Goal: Information Seeking & Learning: Learn about a topic

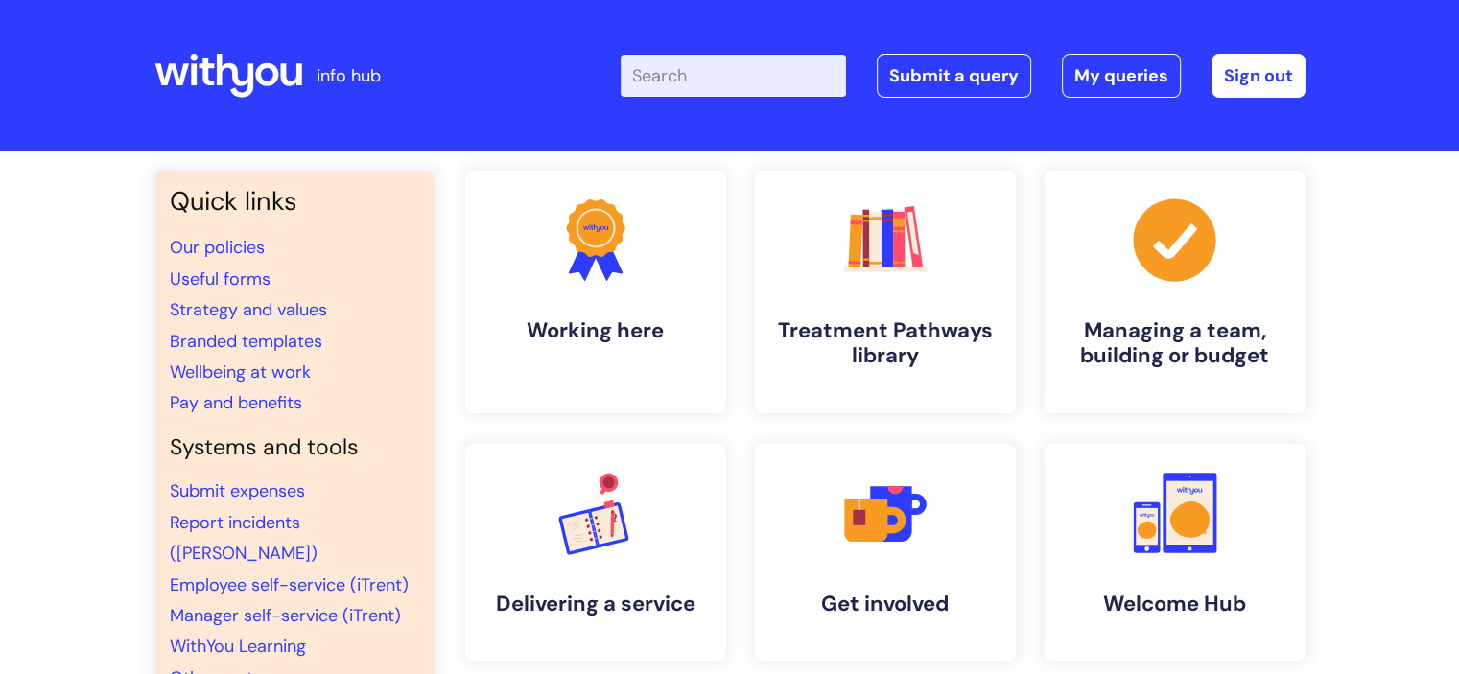
click at [710, 66] on input "Enter your search term here..." at bounding box center [733, 76] width 225 height 42
type input "learning log"
click button "Search" at bounding box center [0, 0] width 0 height 0
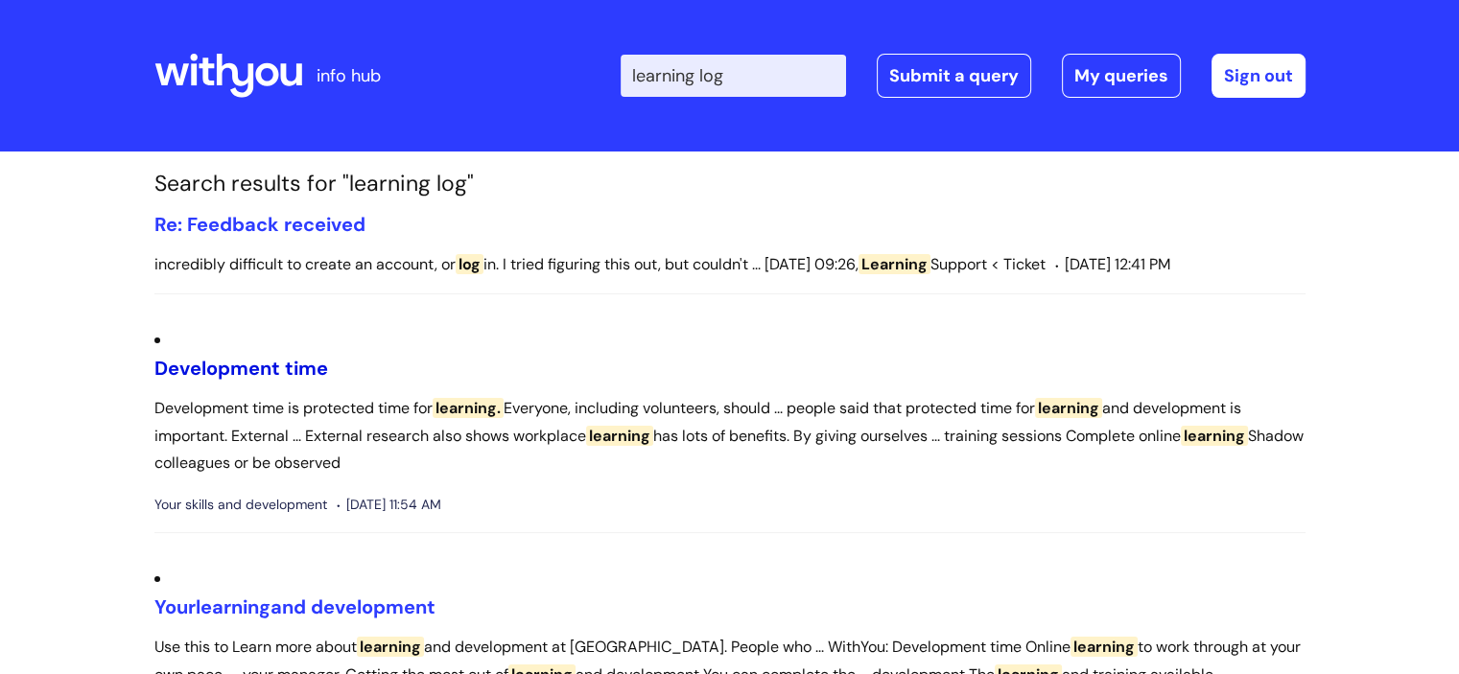
click at [295, 368] on link "Development time" at bounding box center [241, 368] width 174 height 25
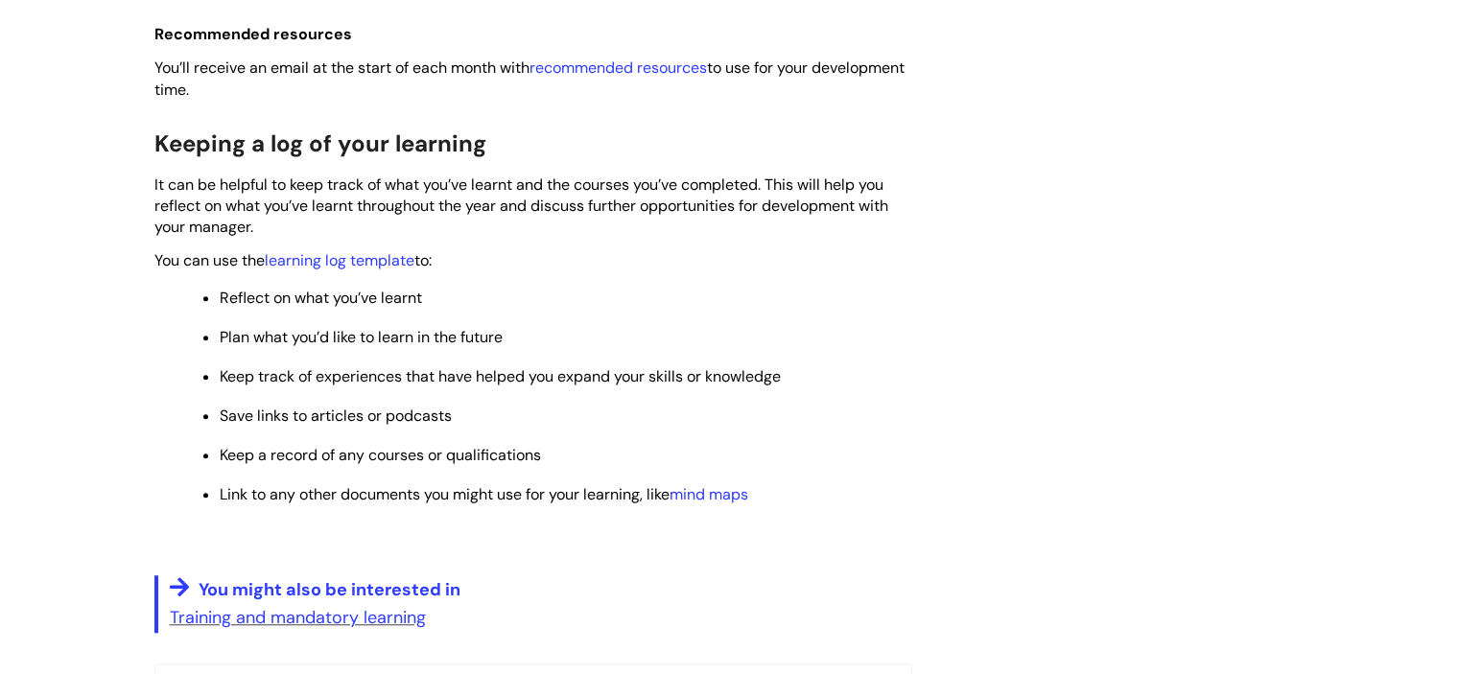
scroll to position [1385, 0]
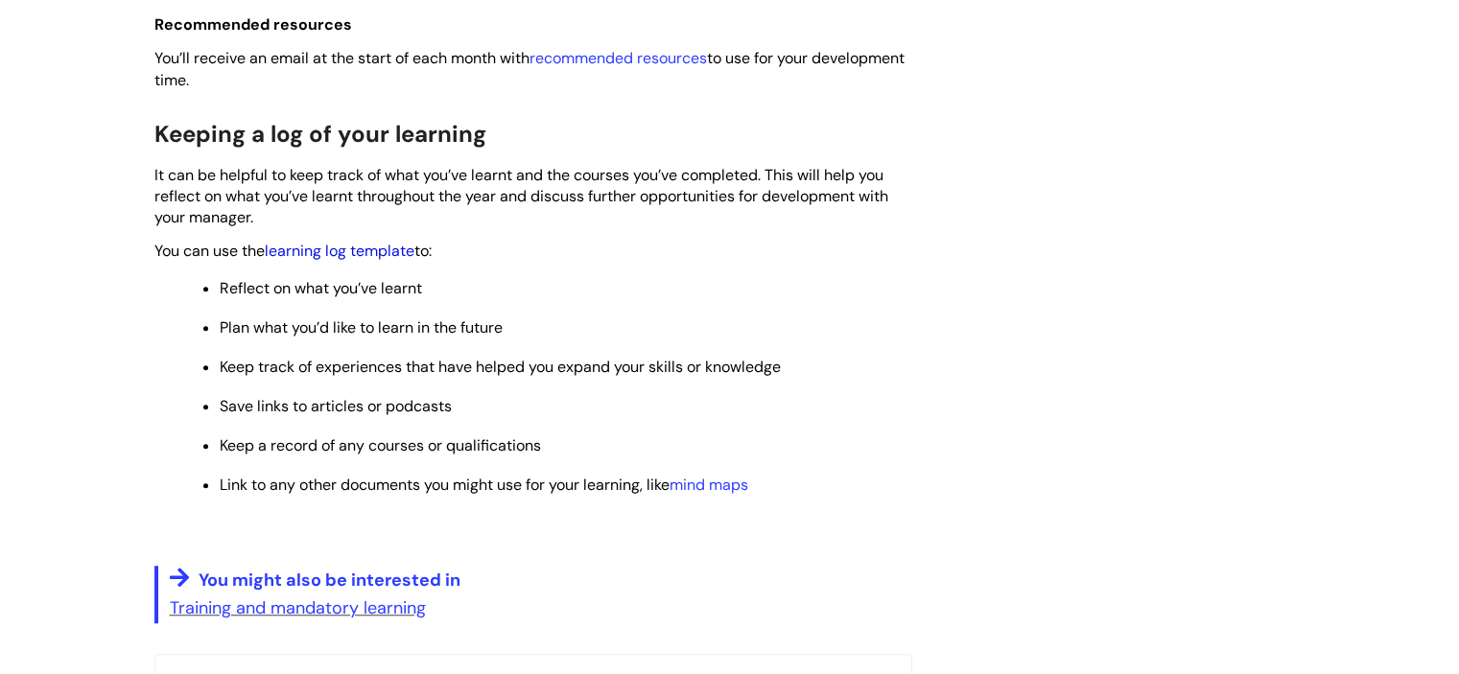
click at [388, 260] on link "learning log template" at bounding box center [340, 251] width 150 height 20
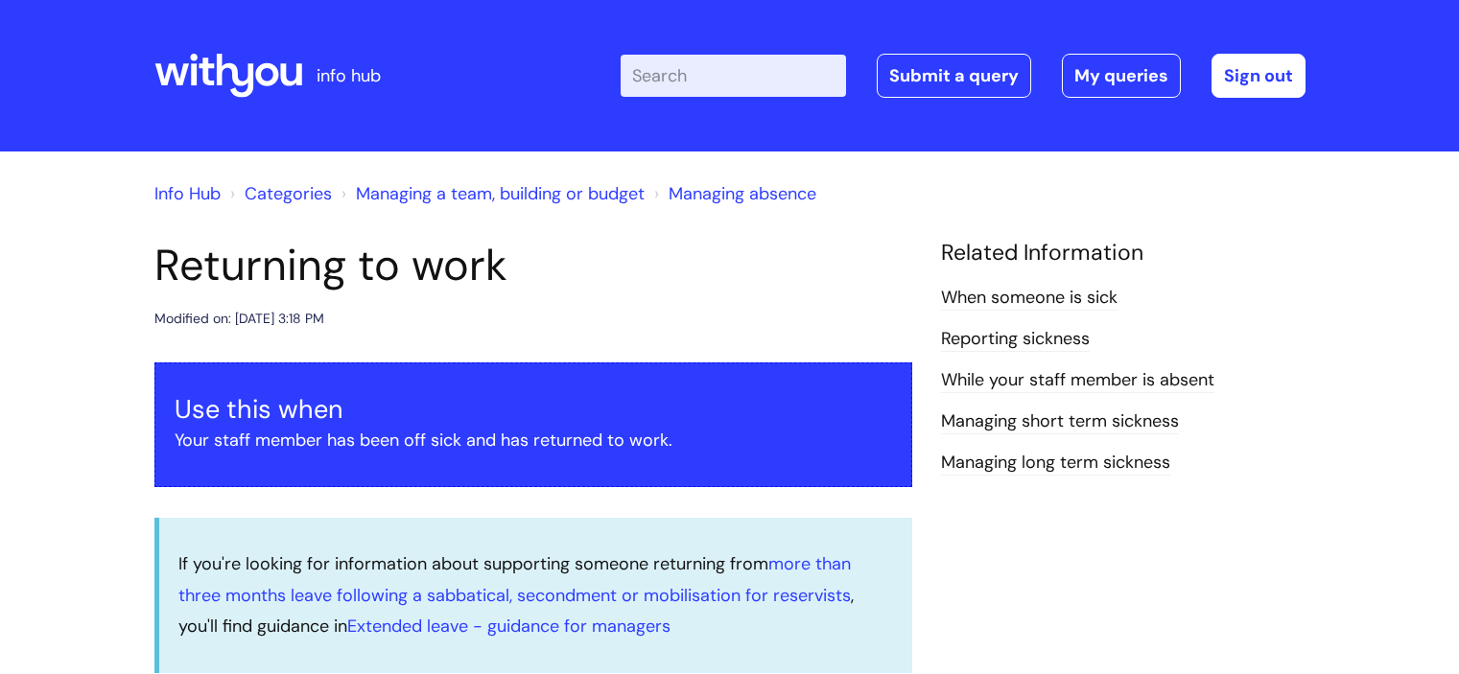
scroll to position [1135, 0]
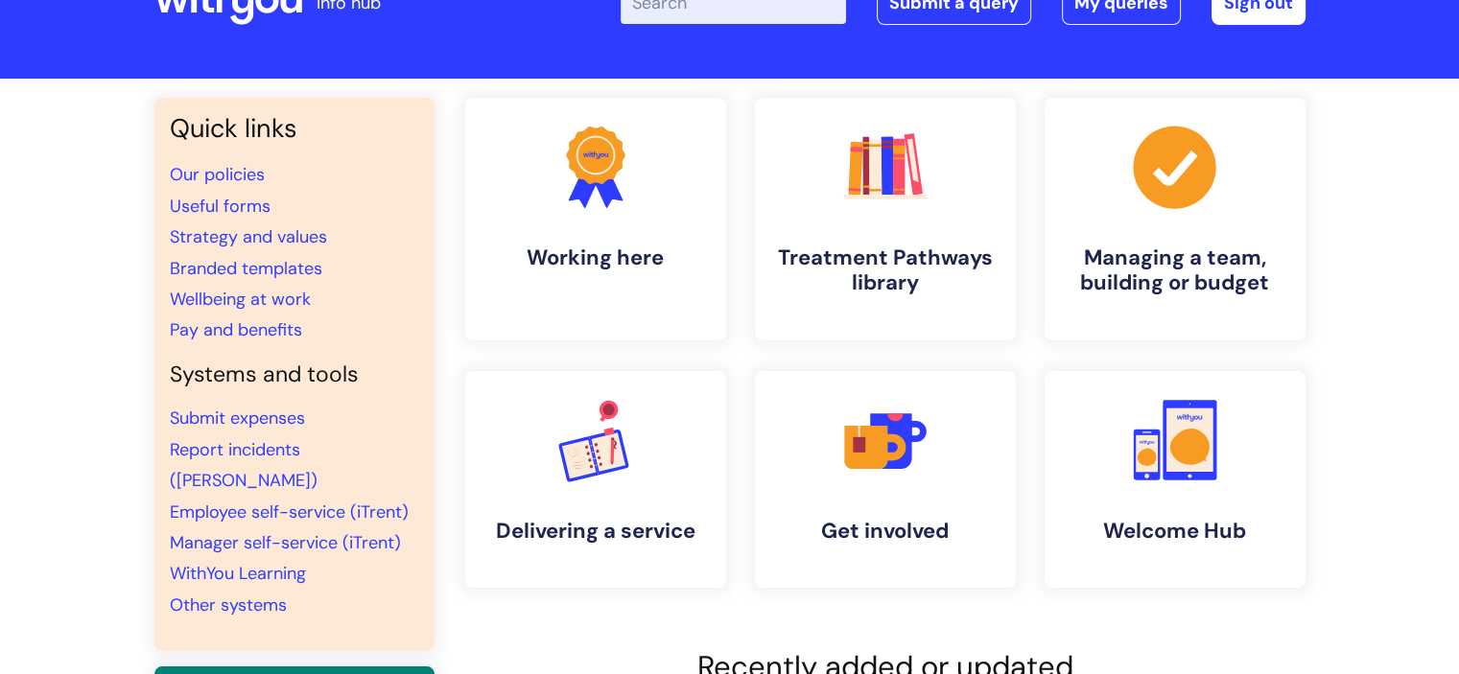
scroll to position [103, 0]
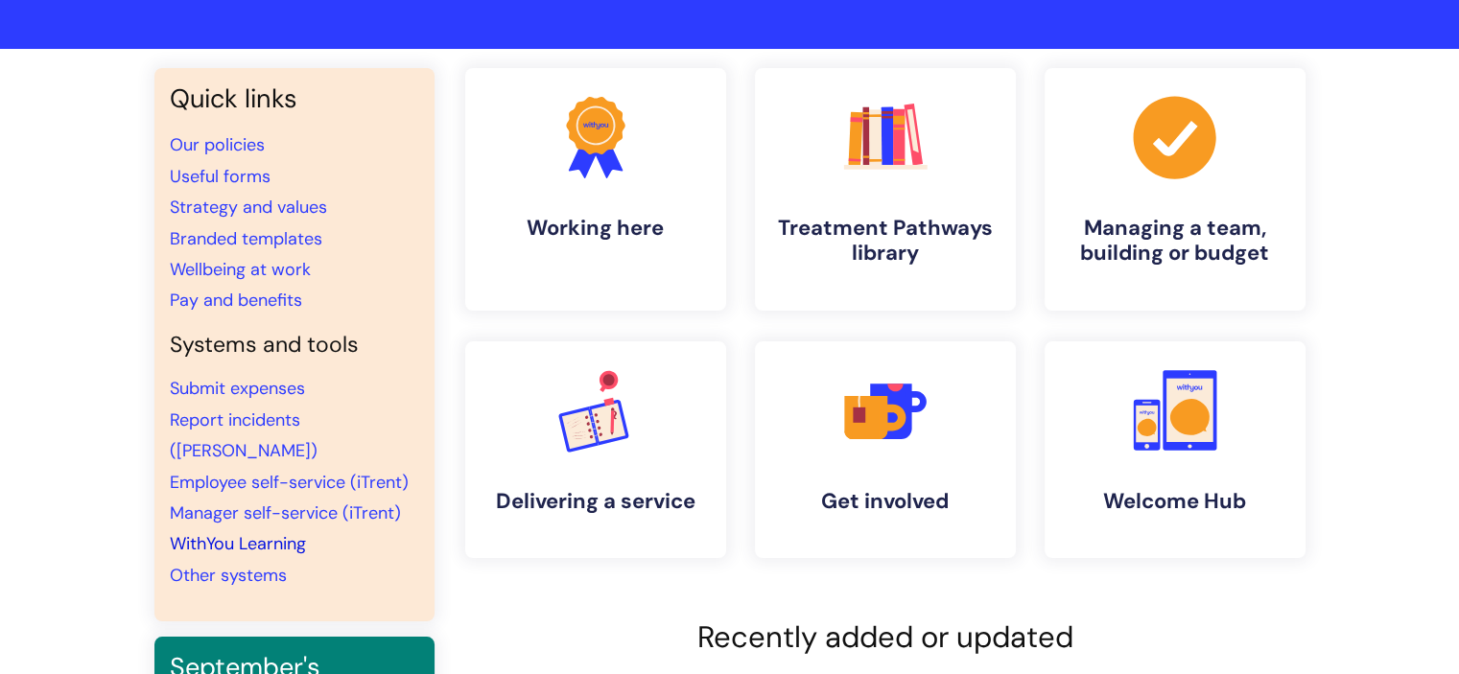
click at [280, 532] on link "WithYou Learning" at bounding box center [238, 543] width 136 height 23
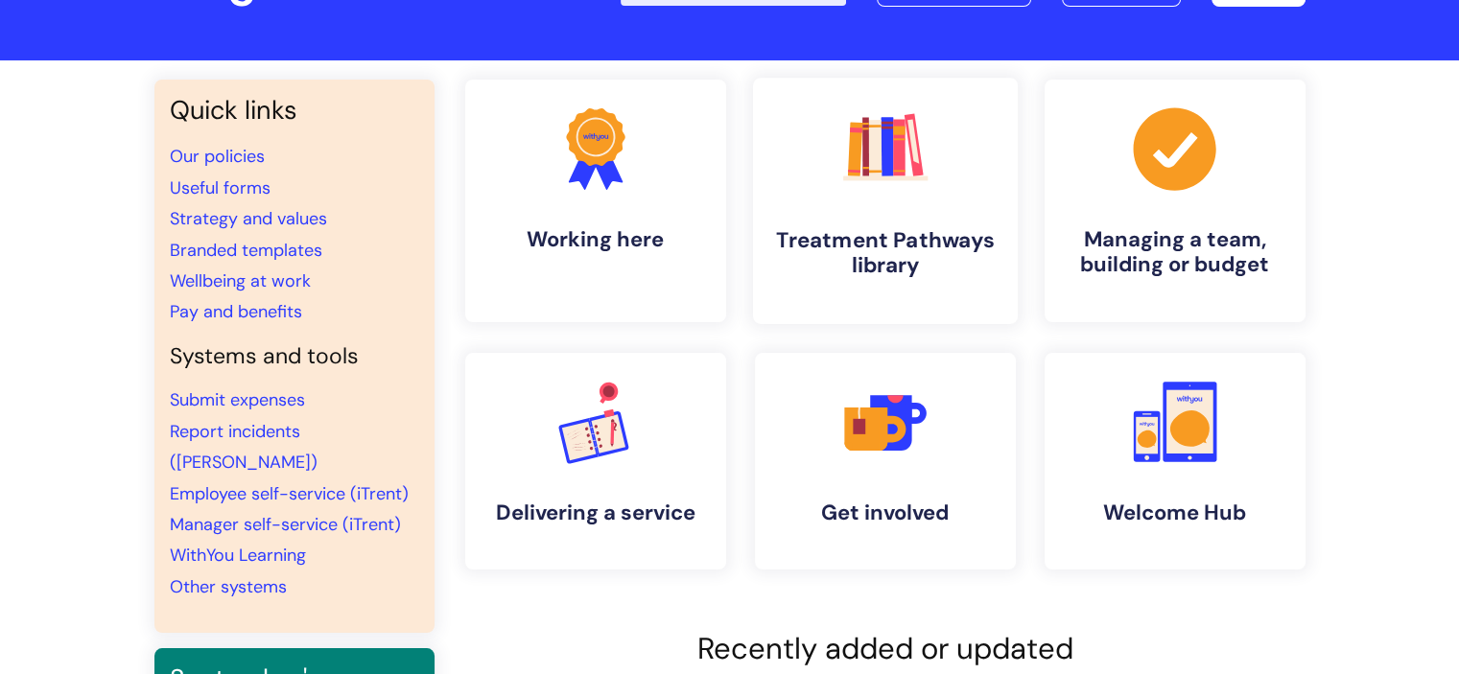
scroll to position [81, 0]
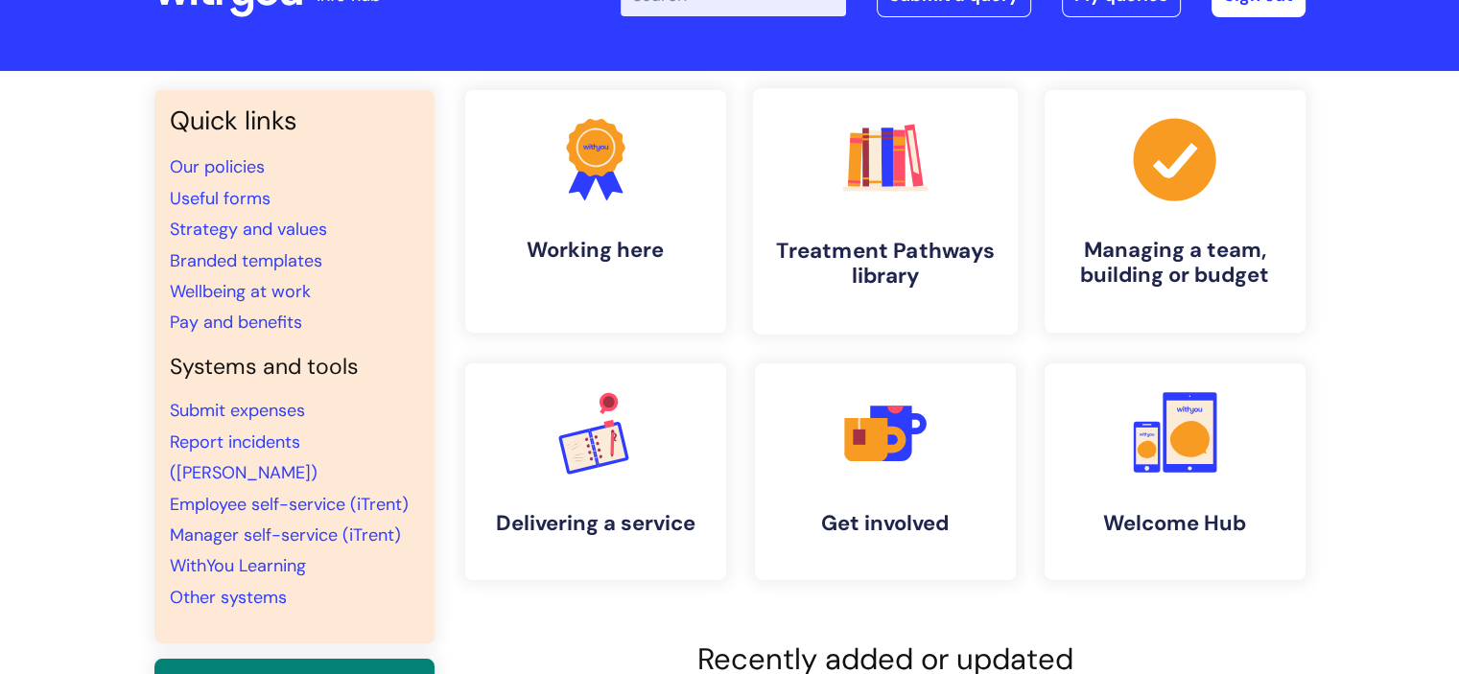
click at [872, 223] on link ".cls-1{fill:#f89b22;}.cls-1,.cls-2,.cls-3,.cls-4,.cls-5,.cls-6,.cls-7{stroke-wi…" at bounding box center [884, 211] width 265 height 247
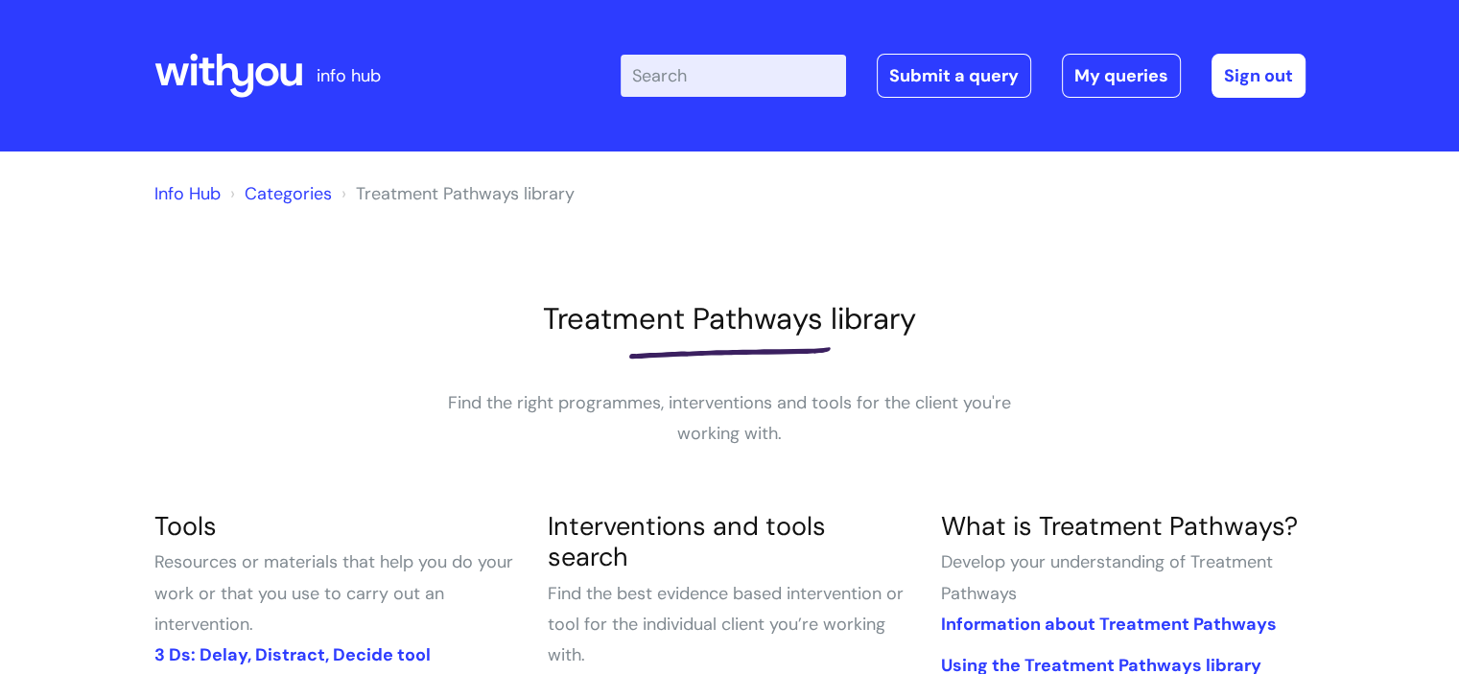
click at [194, 193] on link "Info Hub" at bounding box center [187, 193] width 66 height 23
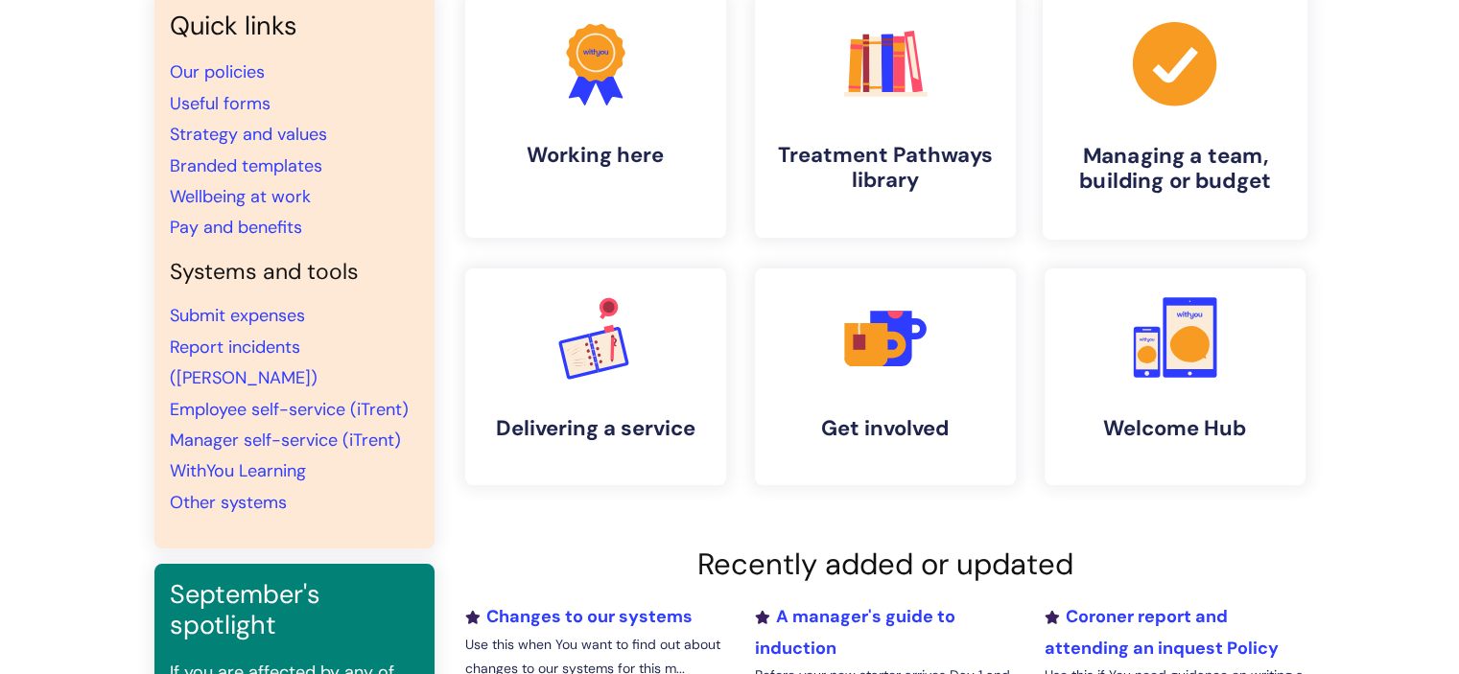
scroll to position [177, 0]
click at [645, 153] on h4 "Working here" at bounding box center [596, 155] width 234 height 26
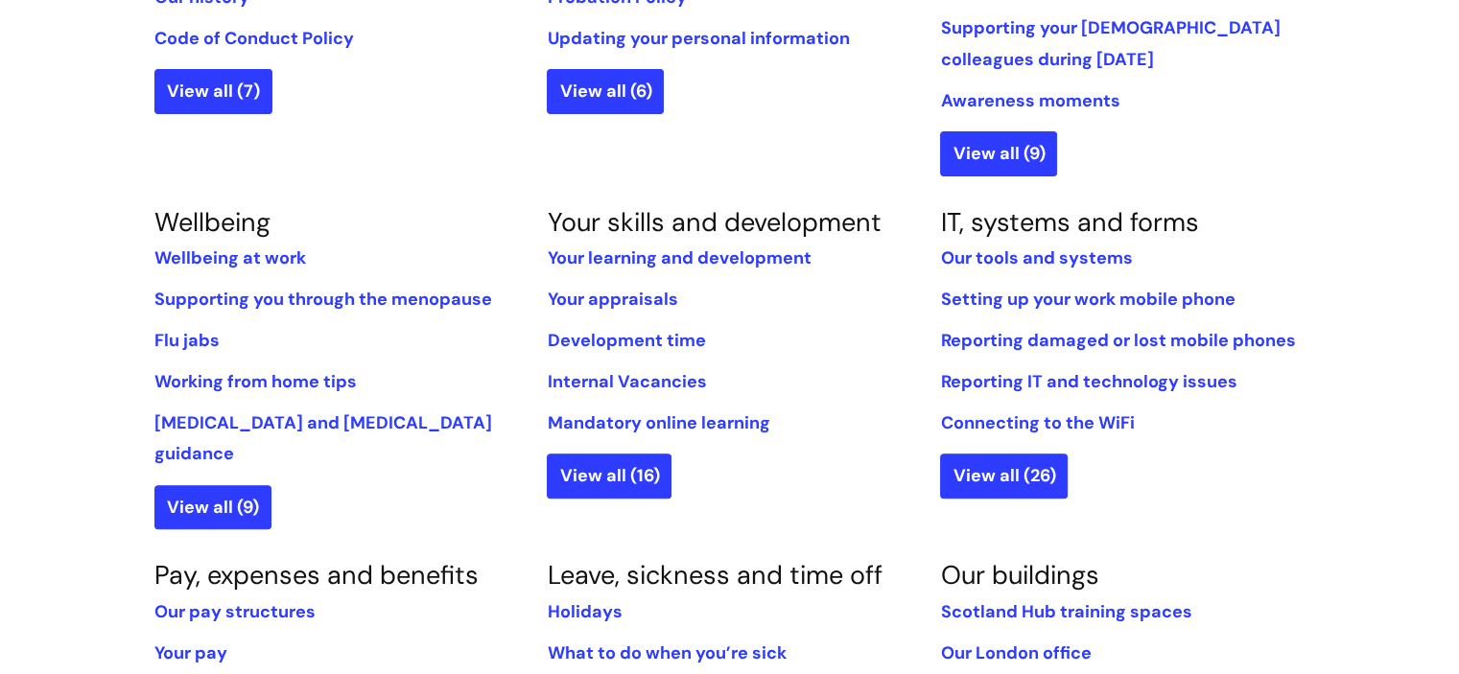
scroll to position [691, 0]
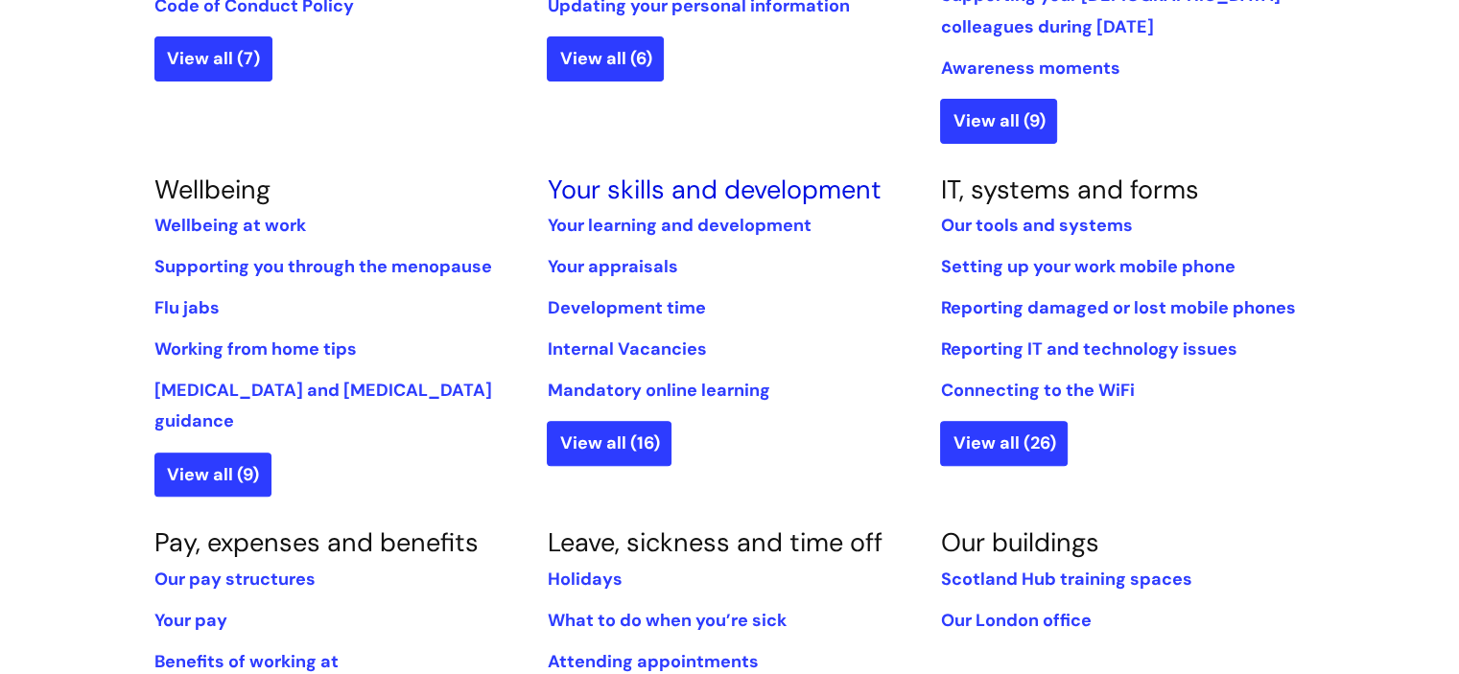
click at [687, 196] on link "Your skills and development" at bounding box center [714, 190] width 334 height 34
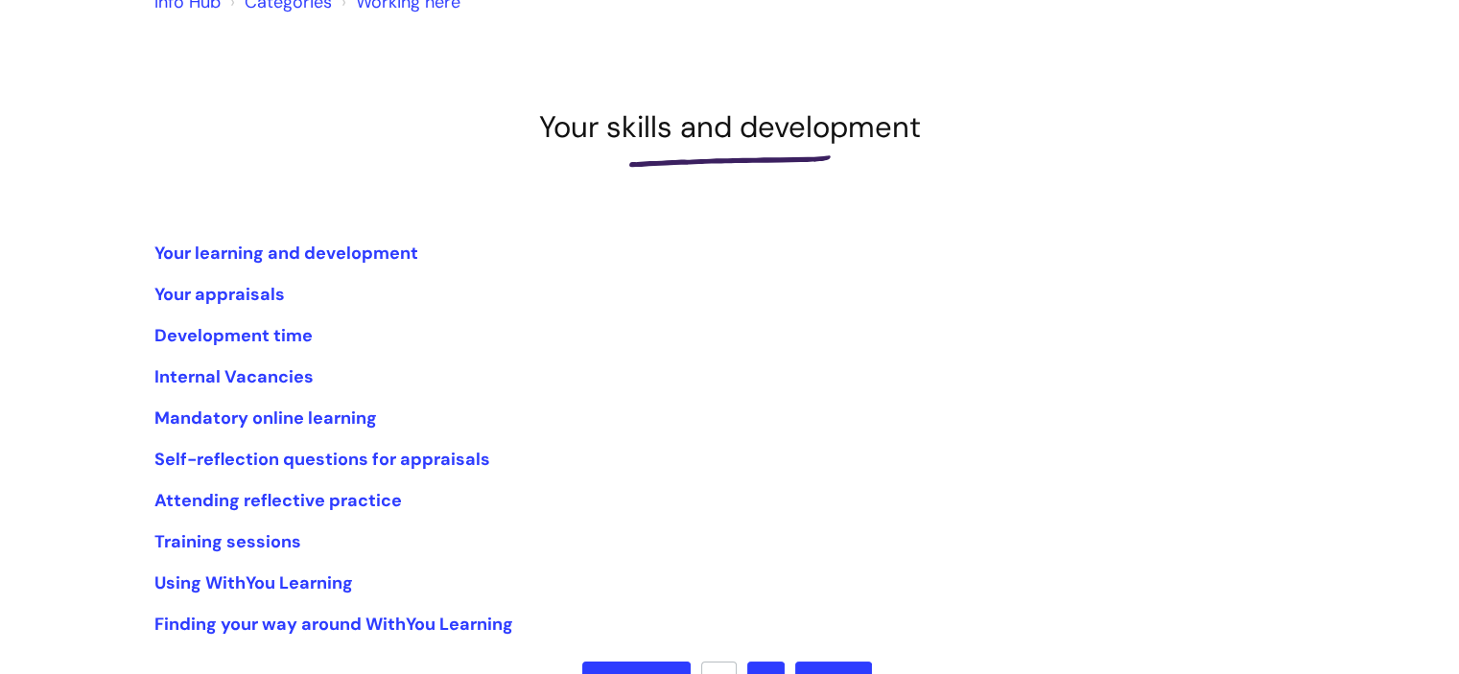
scroll to position [291, 0]
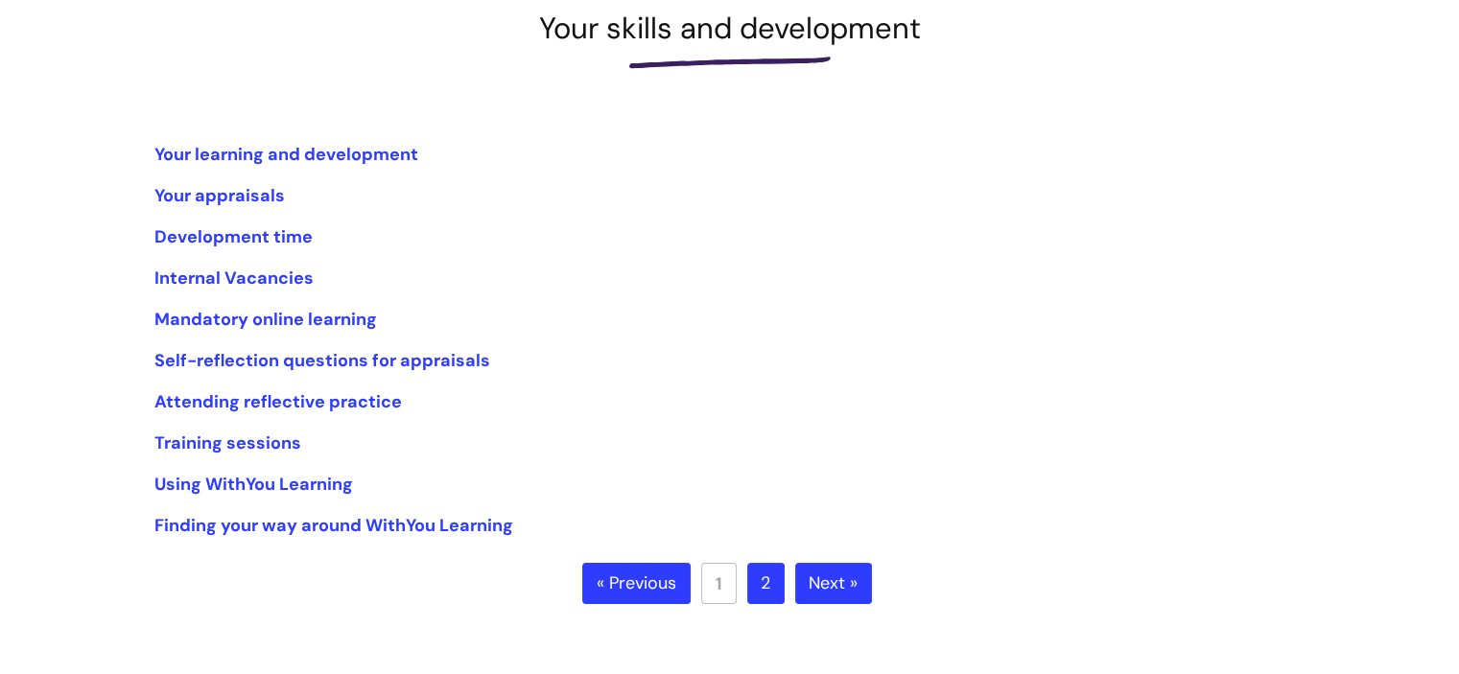
click at [761, 586] on link "2" at bounding box center [765, 584] width 37 height 42
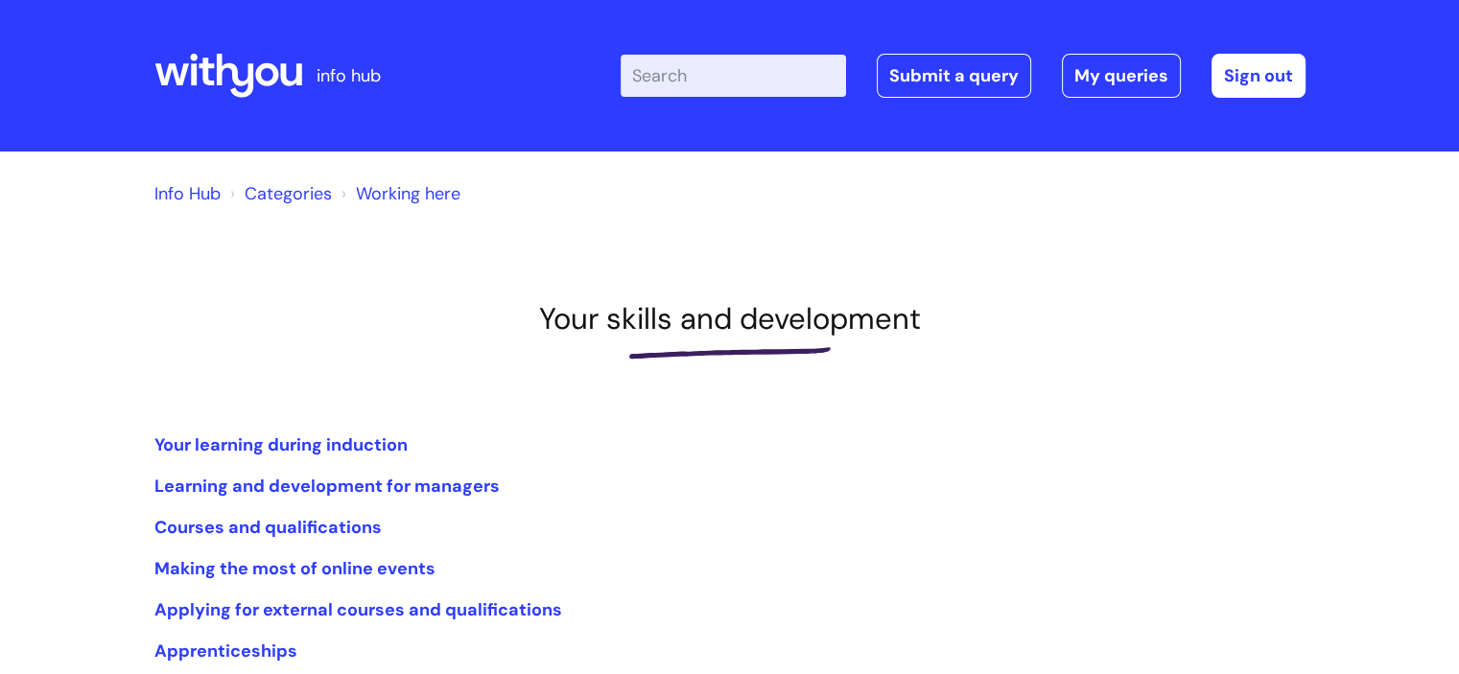
click at [761, 586] on ul "Your learning during induction Learning and development for managers Courses an…" at bounding box center [729, 549] width 1151 height 238
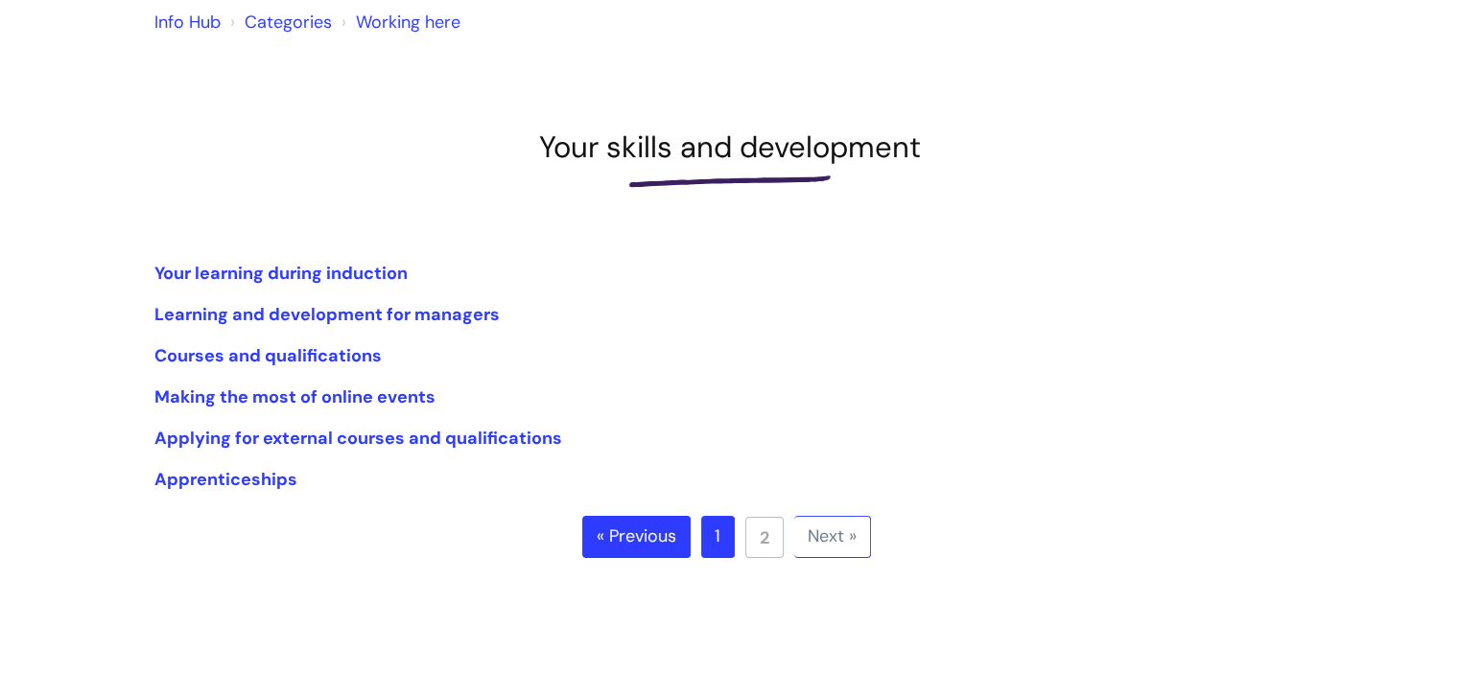
scroll to position [182, 0]
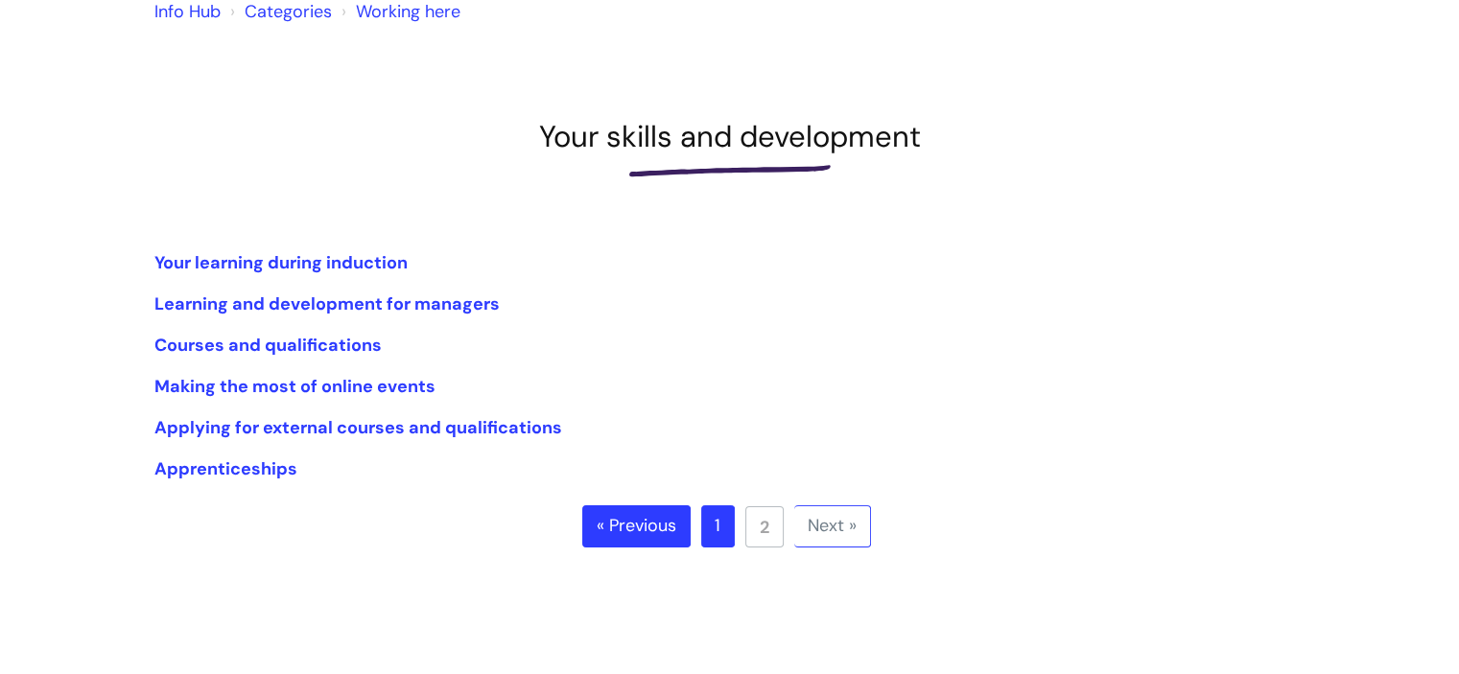
click at [714, 530] on link "1" at bounding box center [718, 527] width 34 height 42
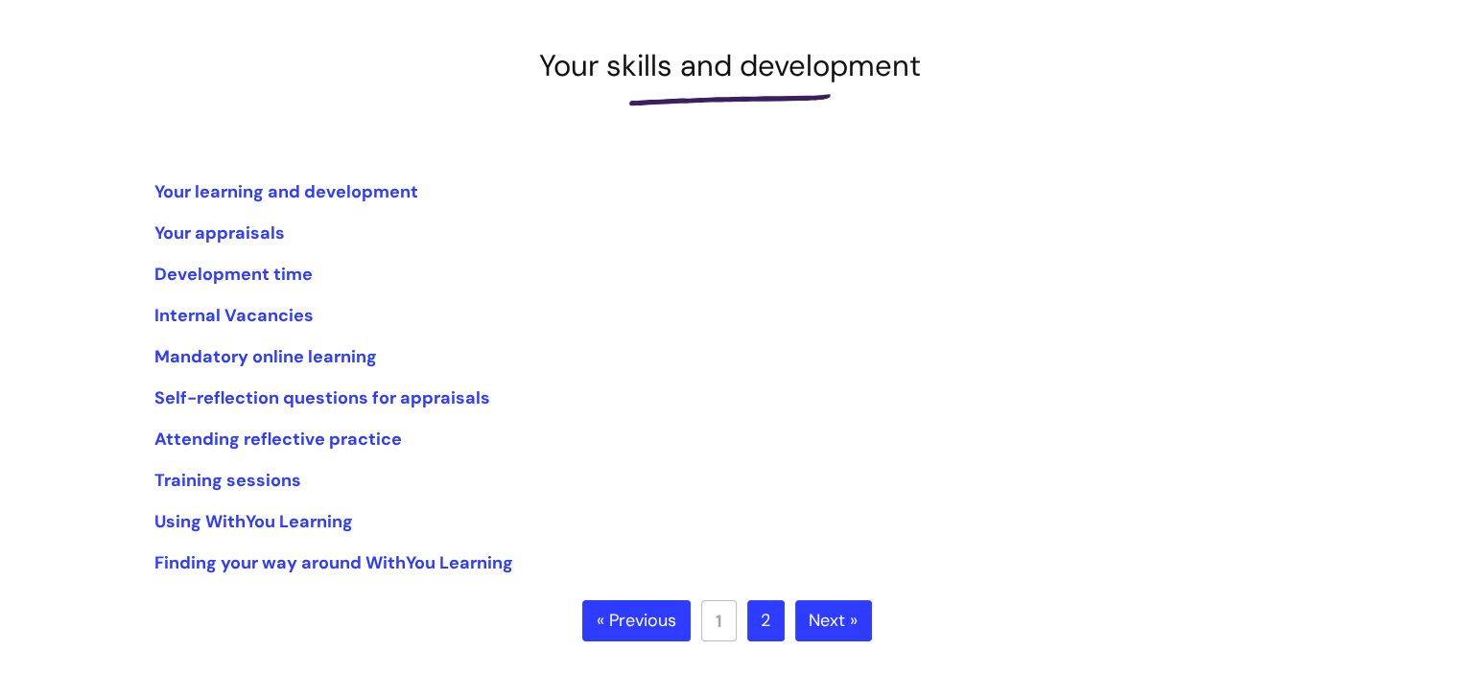
scroll to position [263, 0]
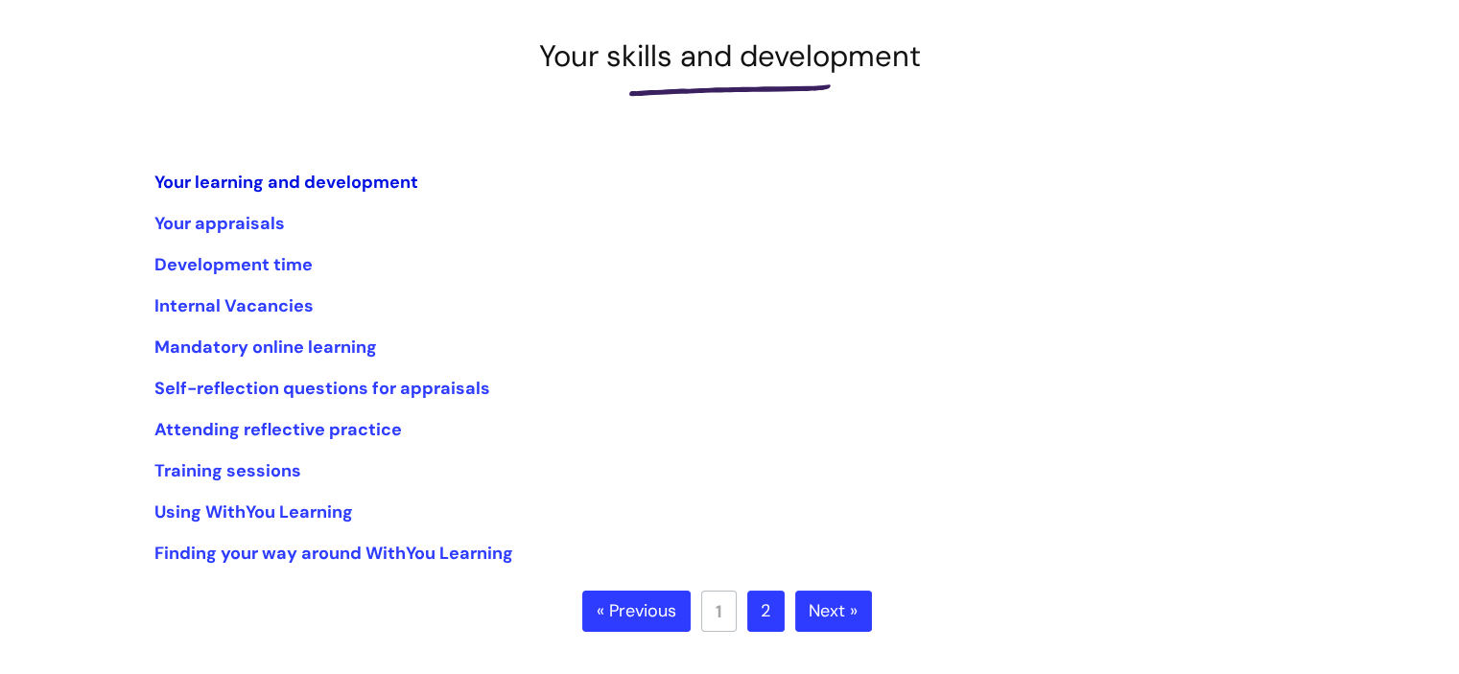
click at [388, 177] on link "Your learning and development" at bounding box center [286, 182] width 264 height 23
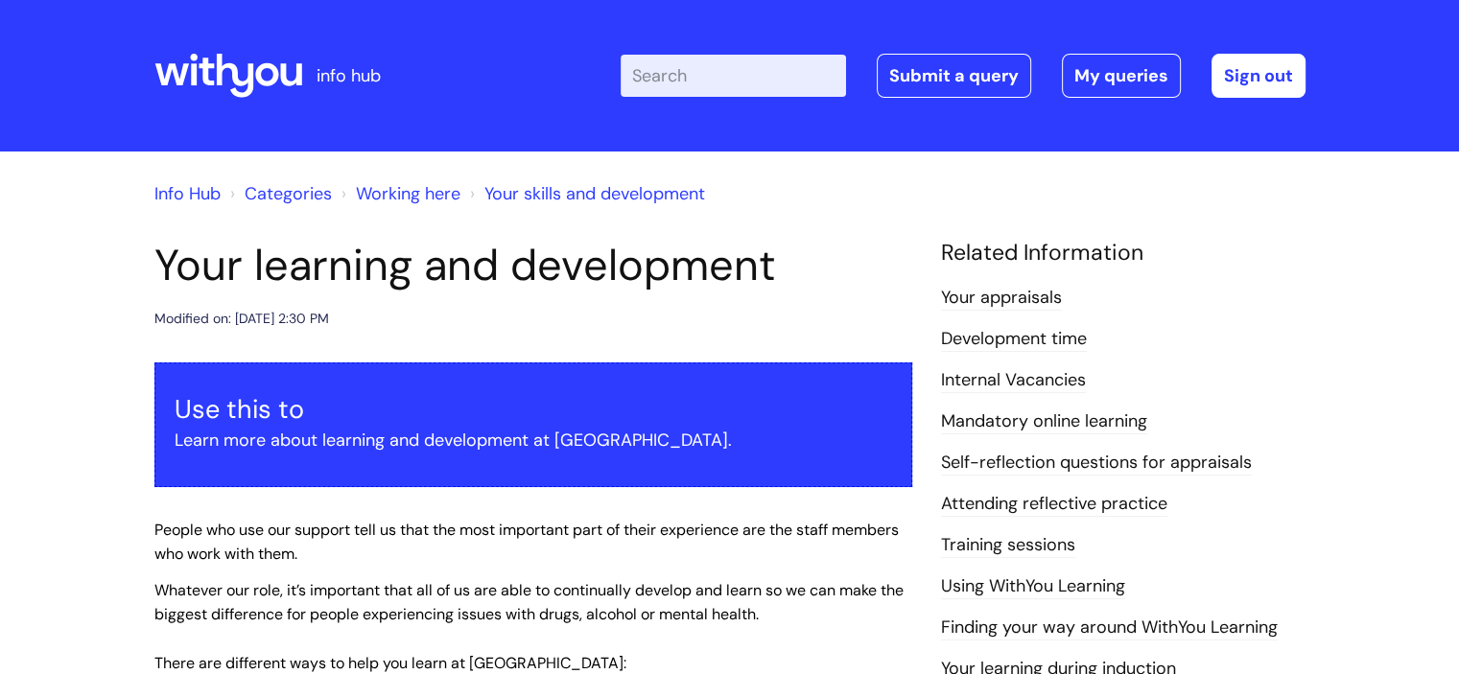
click at [732, 69] on input "Enter your search term here..." at bounding box center [733, 76] width 225 height 42
type input "learning log"
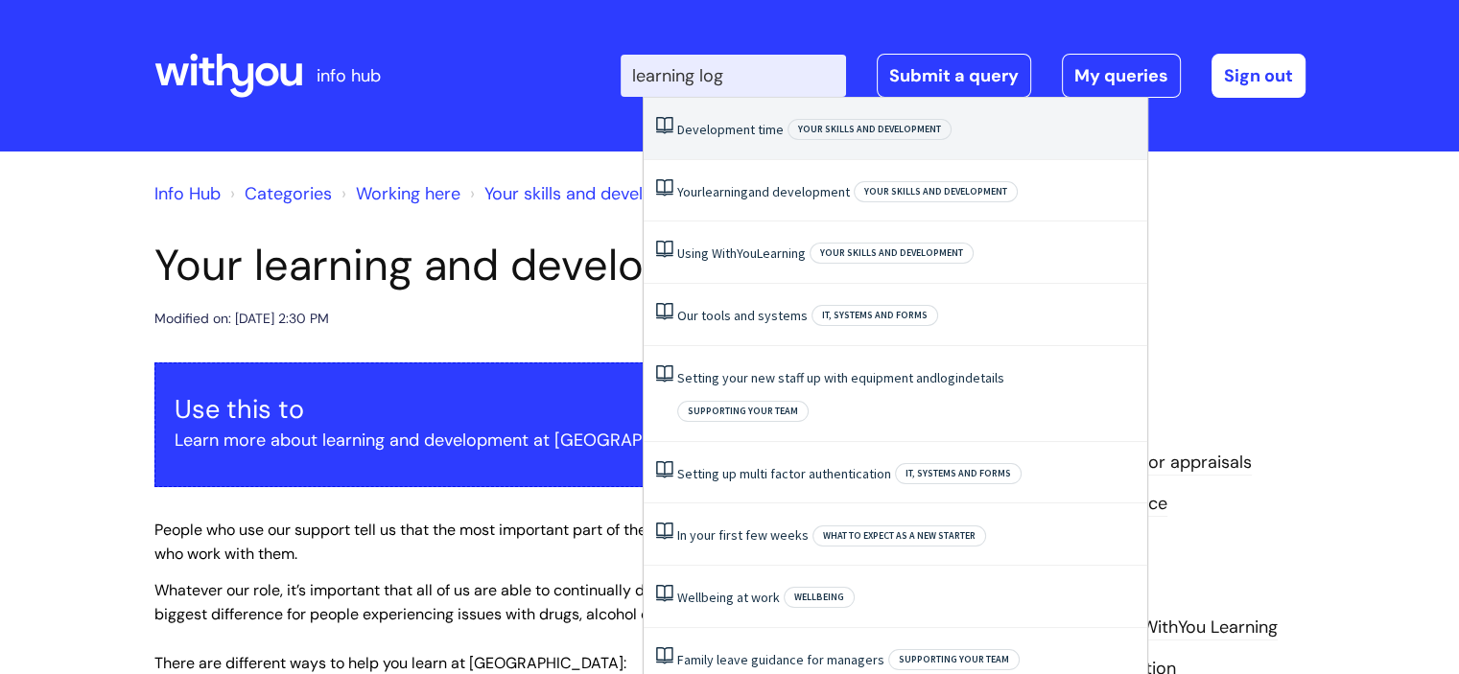
click at [740, 127] on link "Development time" at bounding box center [730, 129] width 106 height 17
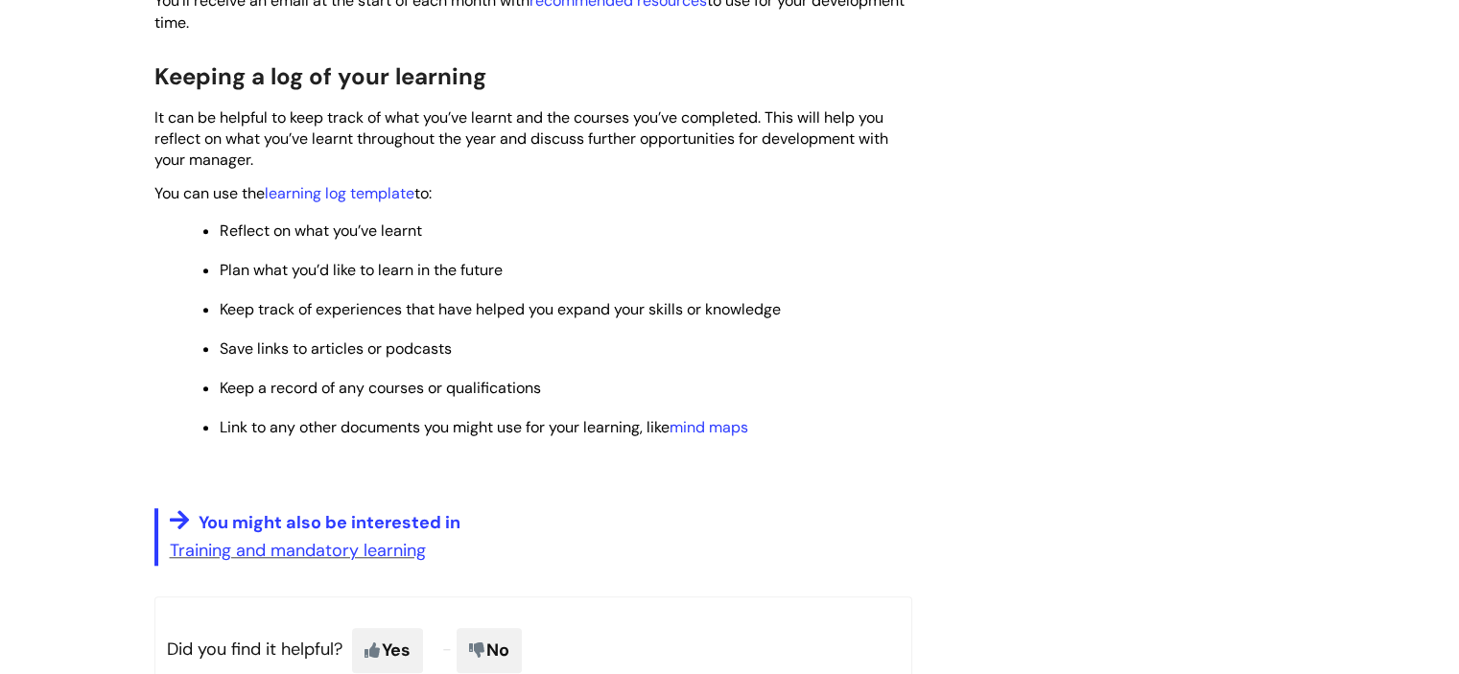
scroll to position [1443, 0]
click at [350, 197] on link "learning log template" at bounding box center [340, 193] width 150 height 20
